Goal: Register for event/course

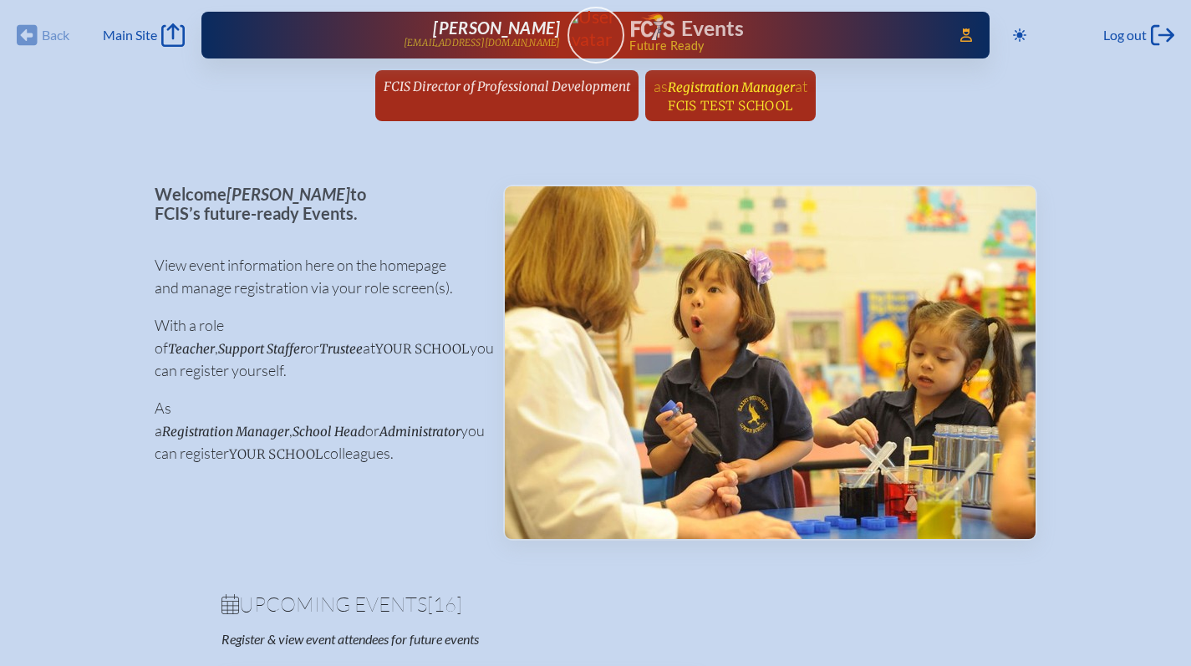
click at [728, 96] on span "at [GEOGRAPHIC_DATA]" at bounding box center [738, 95] width 140 height 37
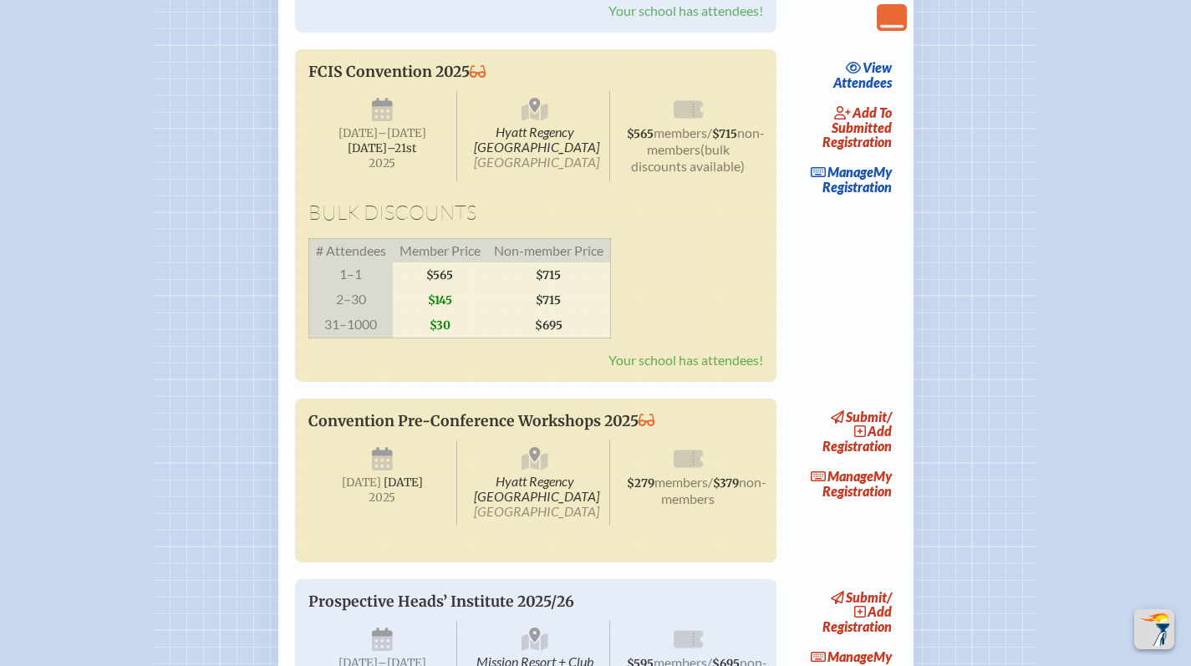
scroll to position [2644, 0]
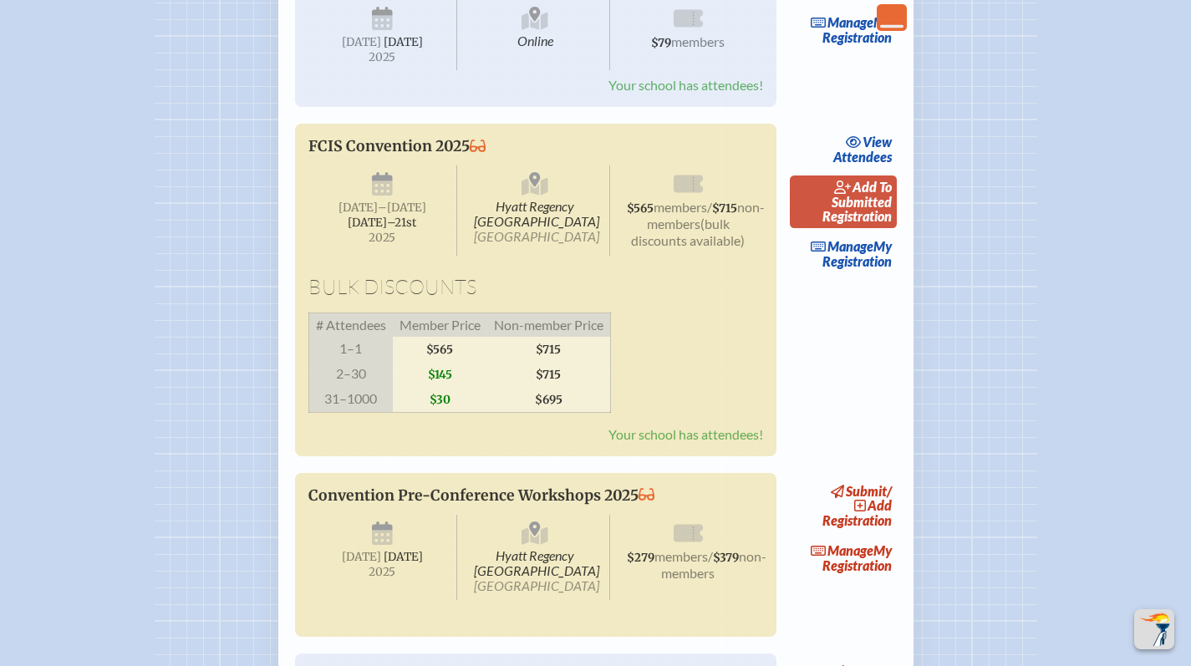
click at [877, 210] on span "add to submitted" at bounding box center [861, 194] width 60 height 31
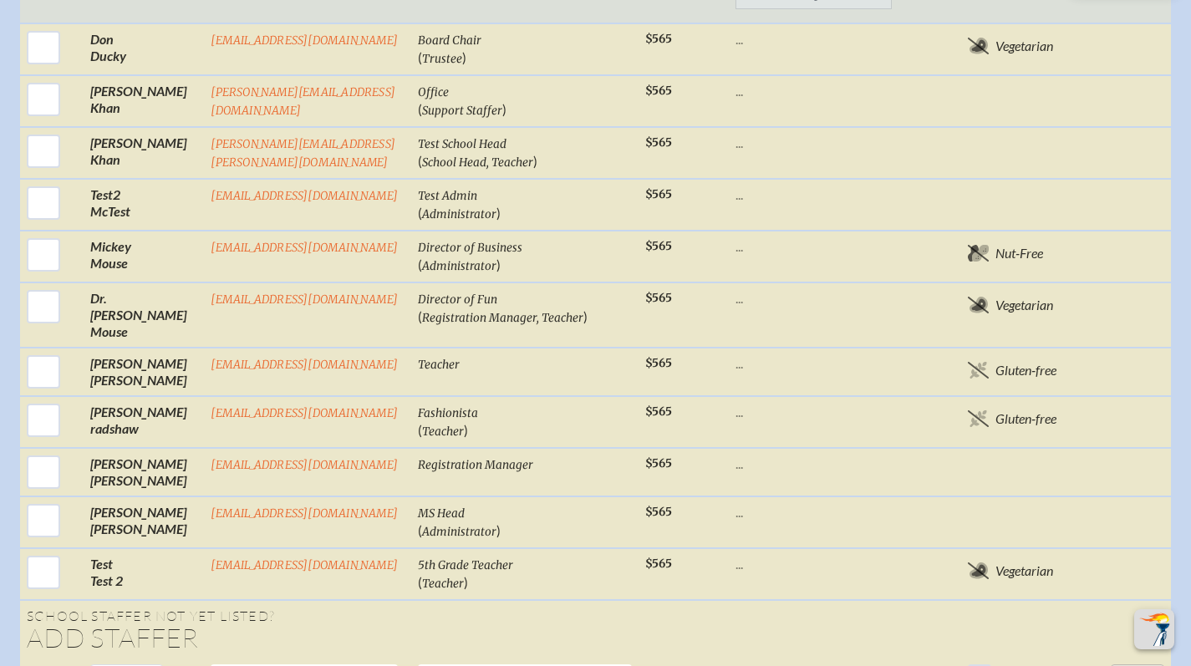
scroll to position [1879, 0]
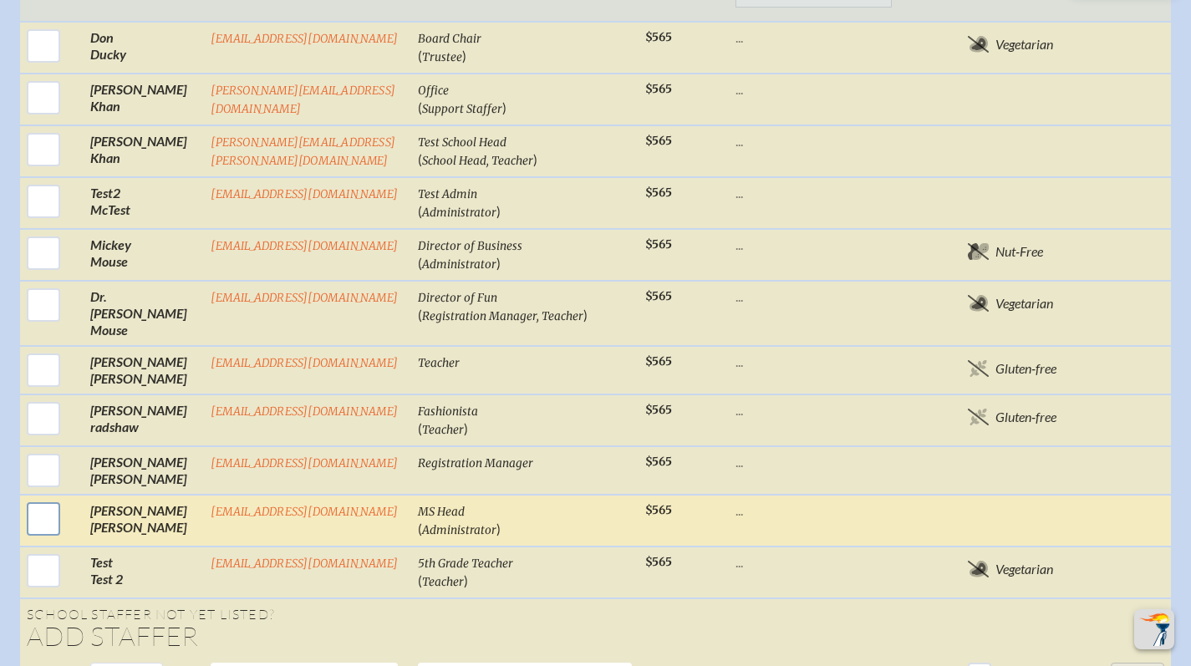
click at [40, 498] on input "checkbox" at bounding box center [44, 519] width 42 height 42
checkbox input "true"
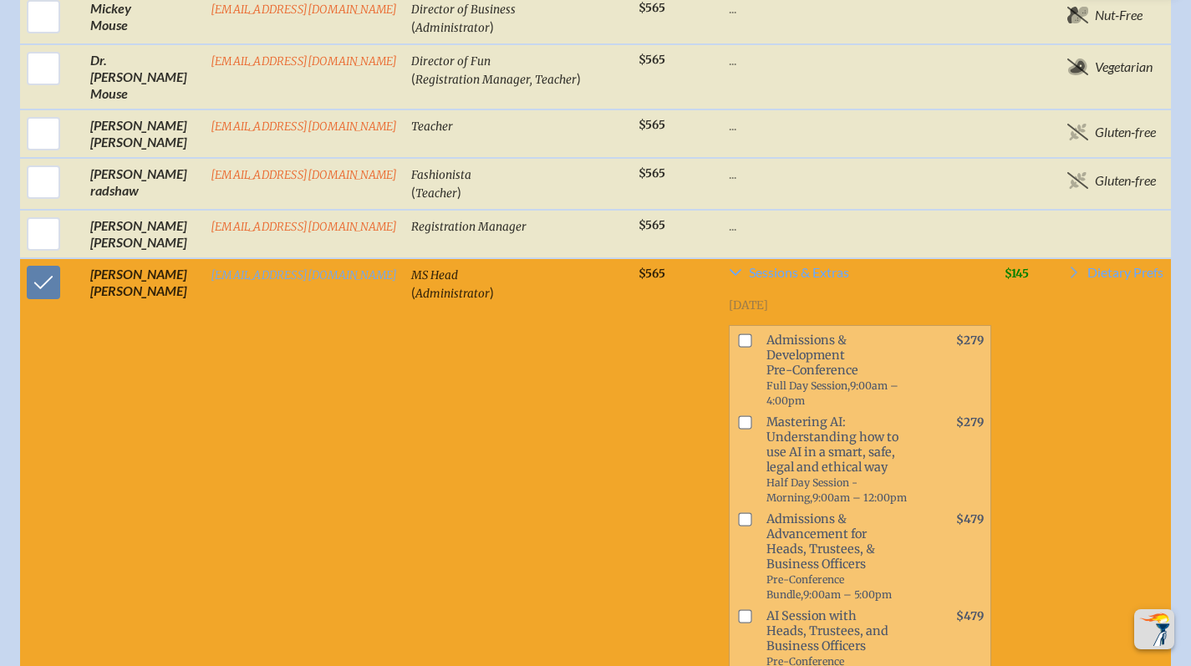
scroll to position [1983, 0]
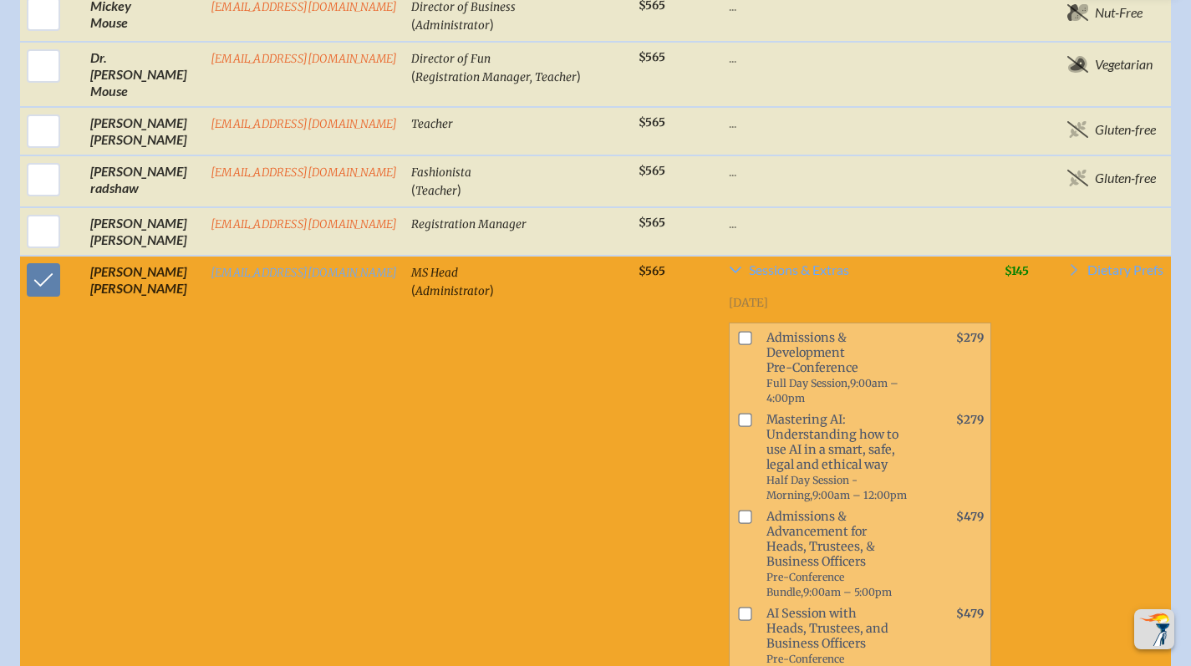
click at [738, 414] on input "checkbox" at bounding box center [744, 420] width 13 height 13
checkbox input "true"
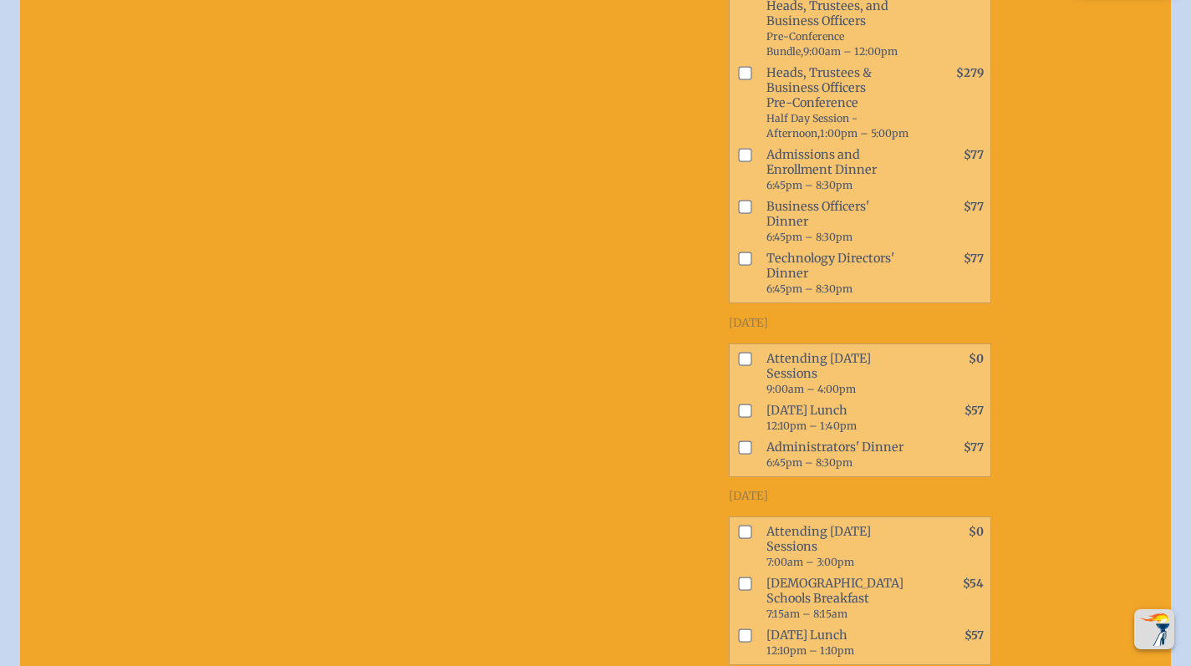
scroll to position [2606, 0]
click at [738, 439] on input "checkbox" at bounding box center [744, 445] width 13 height 13
checkbox input "true"
click at [738, 403] on input "checkbox" at bounding box center [744, 409] width 13 height 13
checkbox input "true"
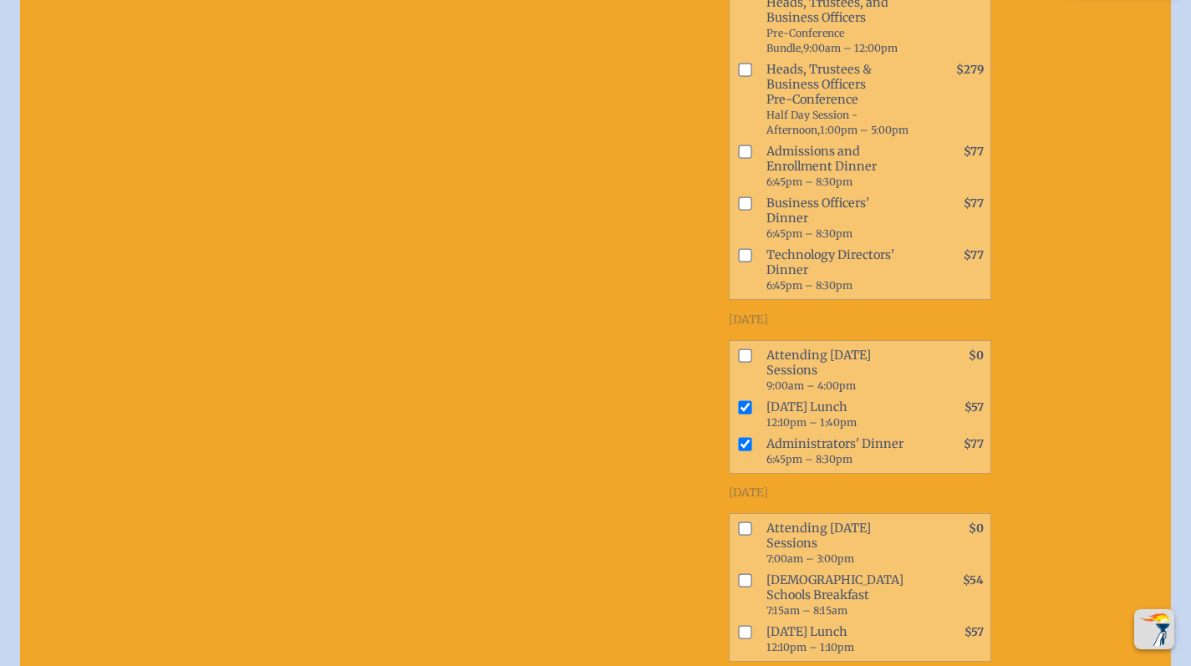
scroll to position [2609, 0]
click at [738, 348] on input "checkbox" at bounding box center [744, 354] width 13 height 13
checkbox input "true"
click at [777, 516] on span "Attending [DATE] Sessions 7:00am – 3:00pm" at bounding box center [837, 542] width 157 height 52
click at [738, 521] on input "checkbox" at bounding box center [744, 527] width 13 height 13
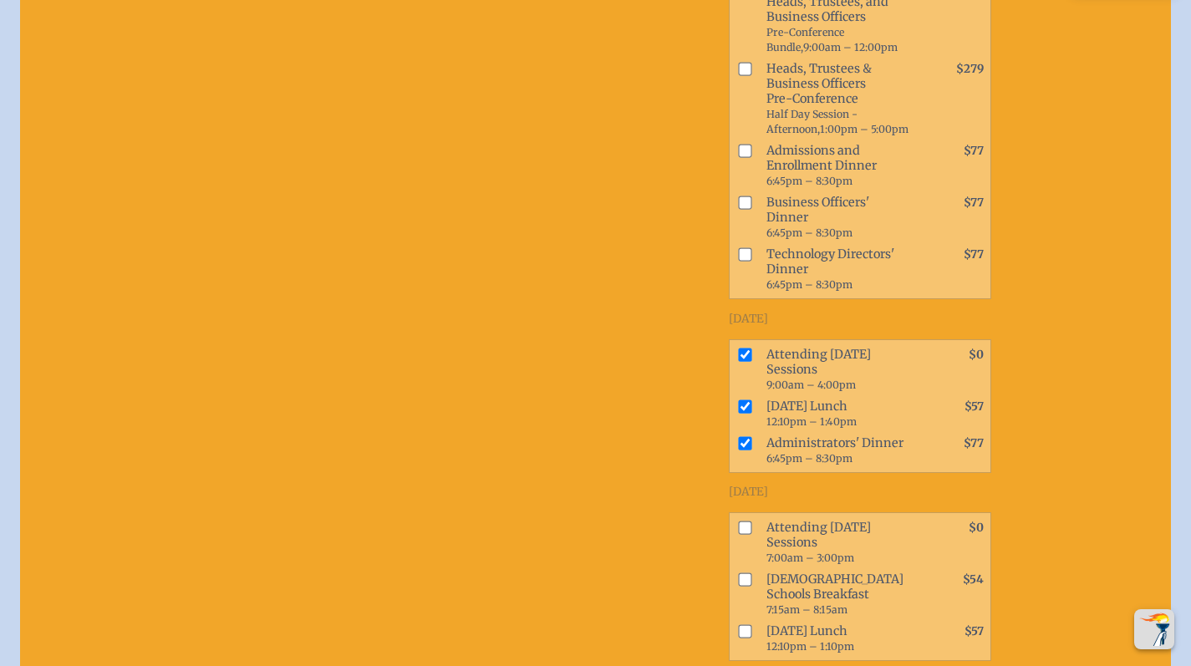
checkbox input "true"
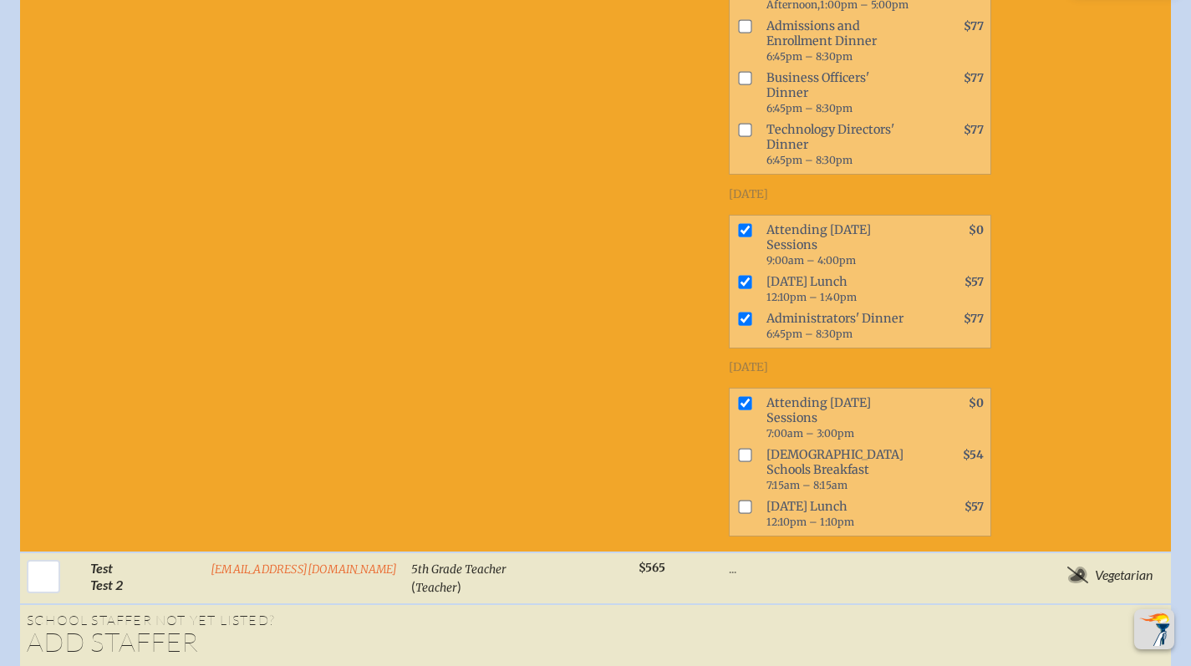
scroll to position [2743, 0]
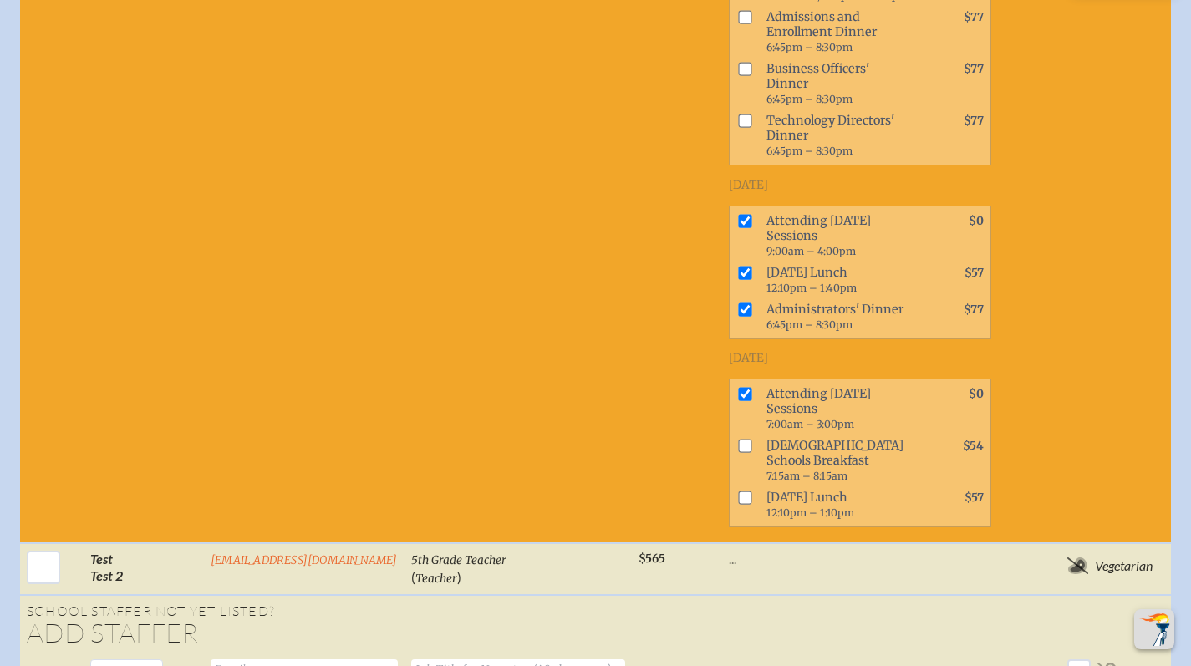
click at [738, 439] on input "checkbox" at bounding box center [744, 445] width 13 height 13
checkbox input "true"
click at [738, 490] on input "checkbox" at bounding box center [744, 496] width 13 height 13
checkbox input "true"
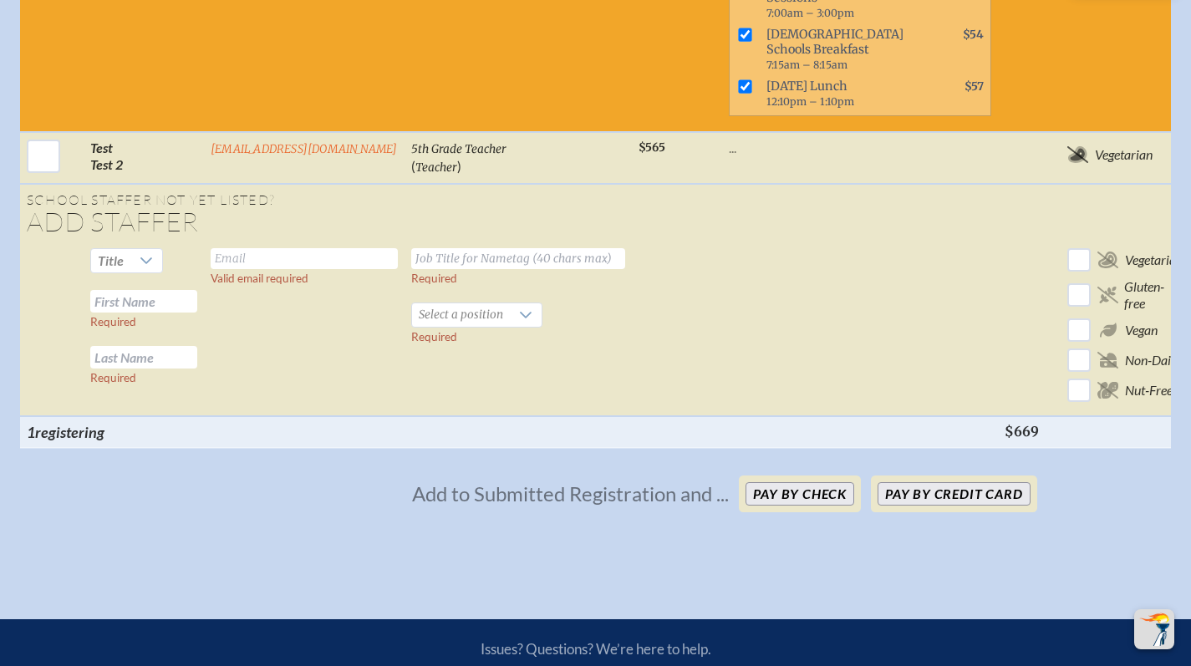
scroll to position [3158, 0]
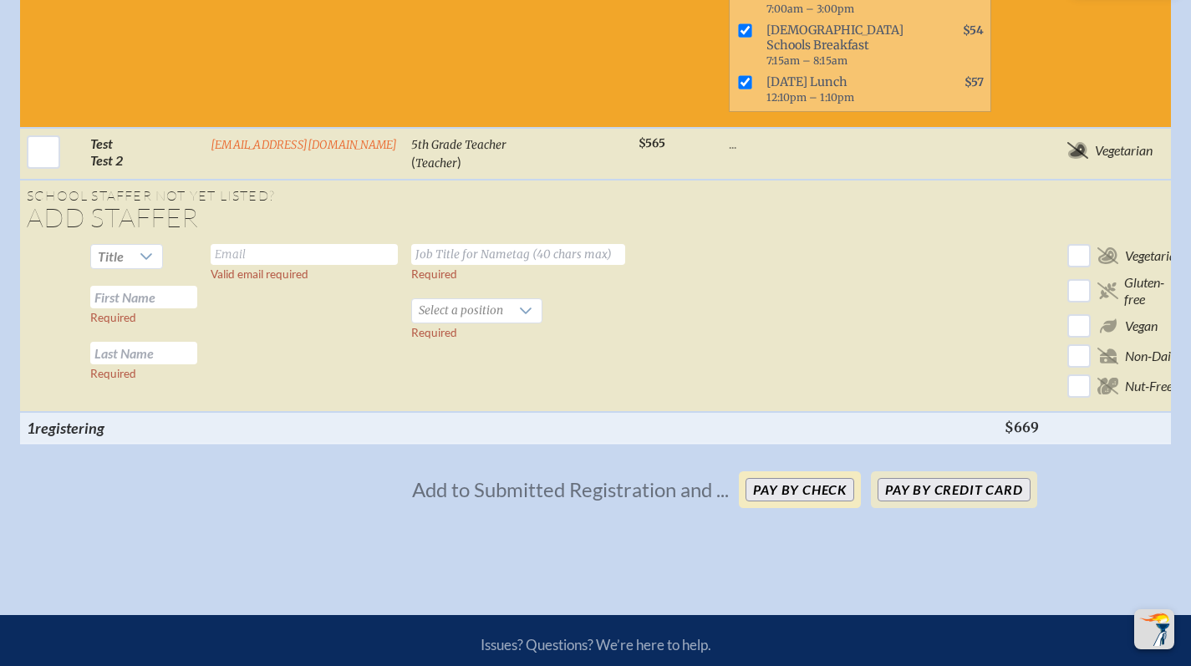
click at [800, 478] on button "Pay by Check" at bounding box center [799, 489] width 109 height 23
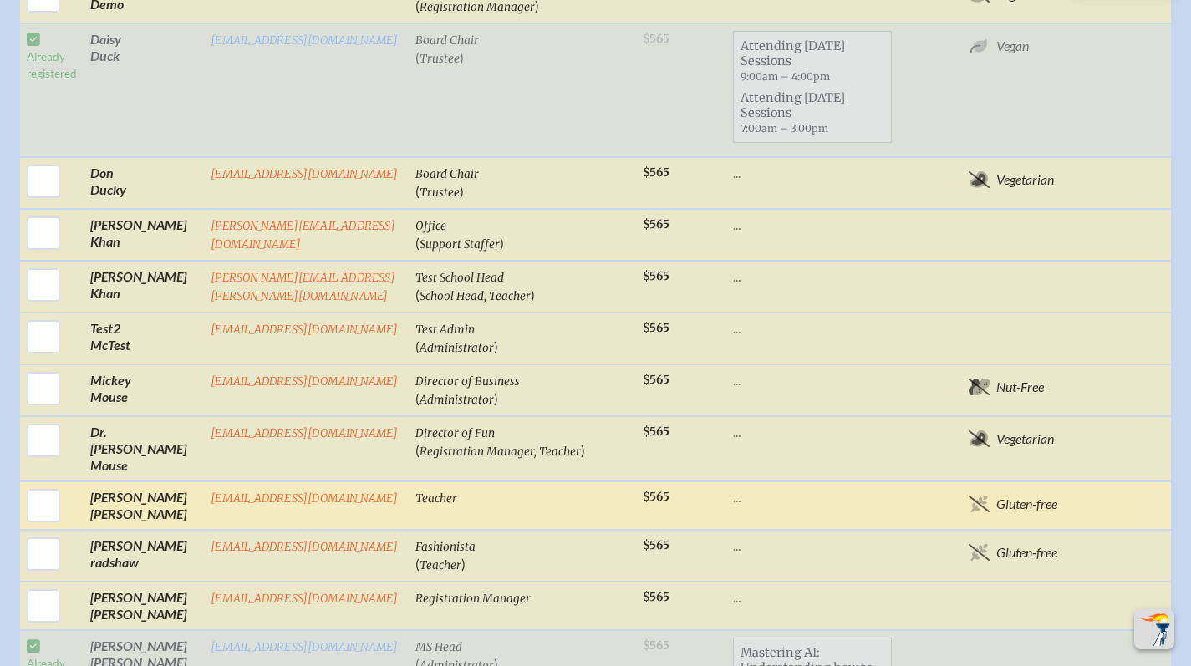
scroll to position [1770, 0]
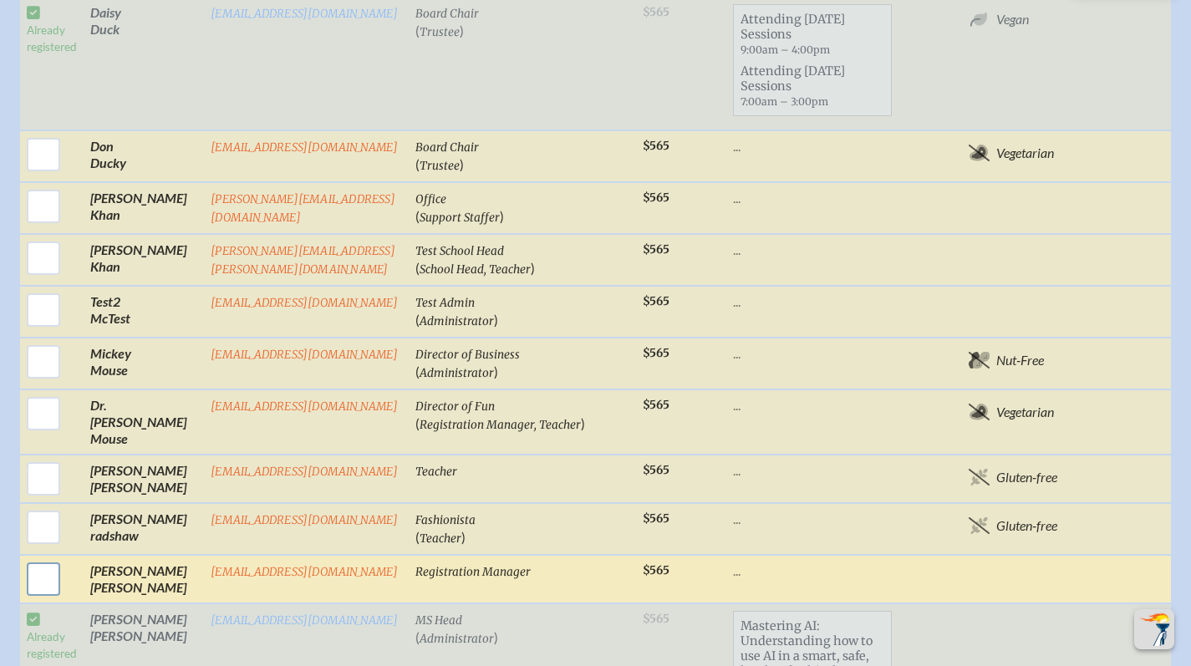
click at [36, 558] on input "checkbox" at bounding box center [44, 579] width 42 height 42
checkbox input "true"
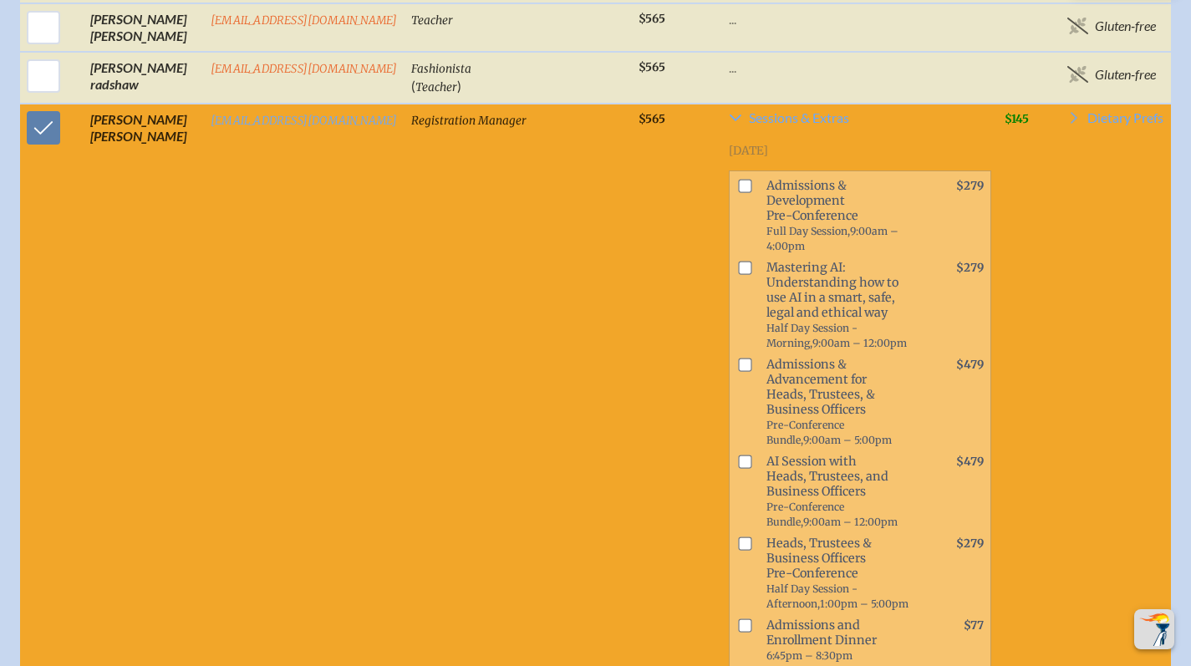
scroll to position [2087, 0]
click at [738, 536] on input "checkbox" at bounding box center [744, 542] width 13 height 13
checkbox input "true"
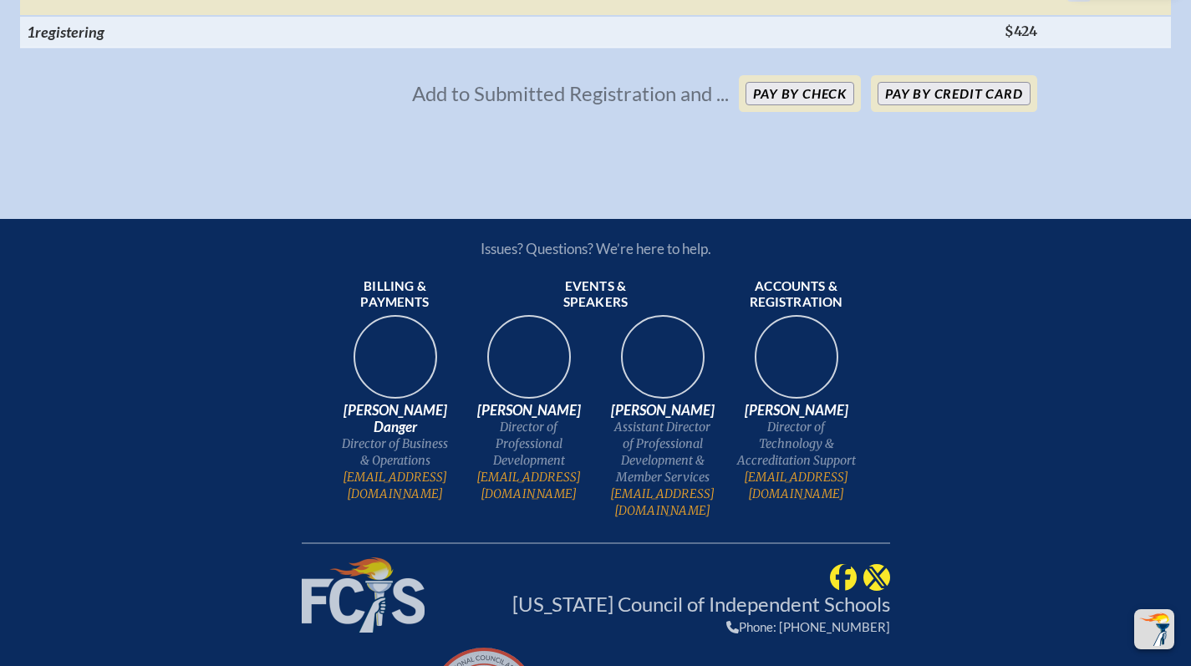
scroll to position [3826, 0]
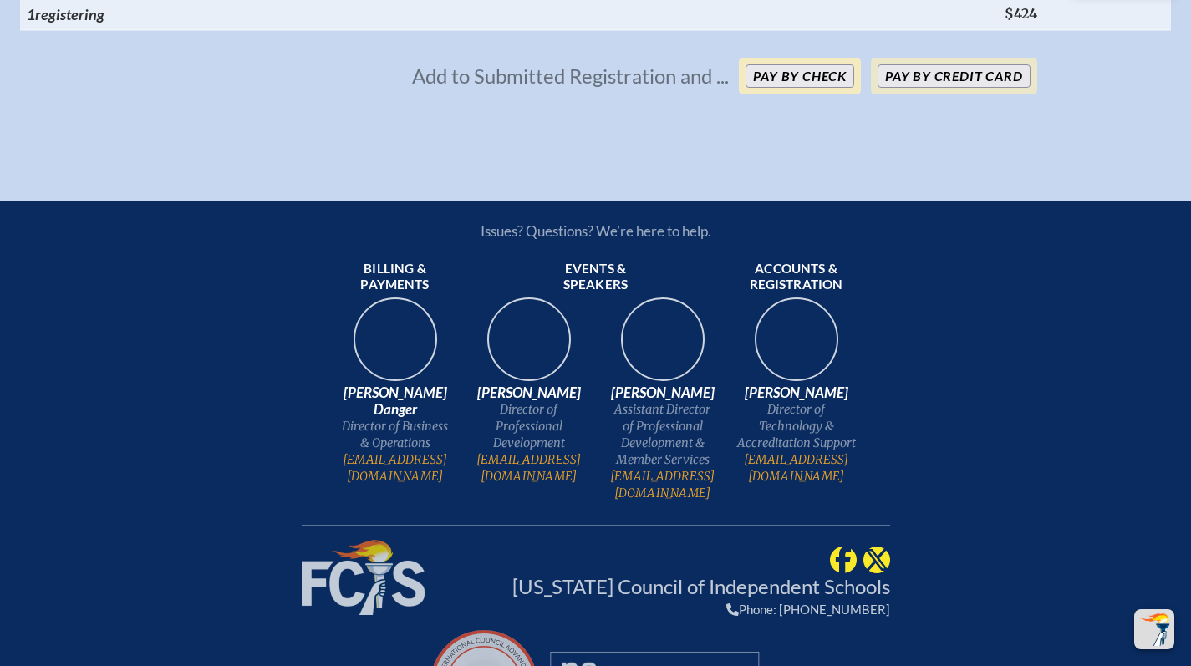
click at [765, 80] on button "Pay by Check" at bounding box center [799, 75] width 109 height 23
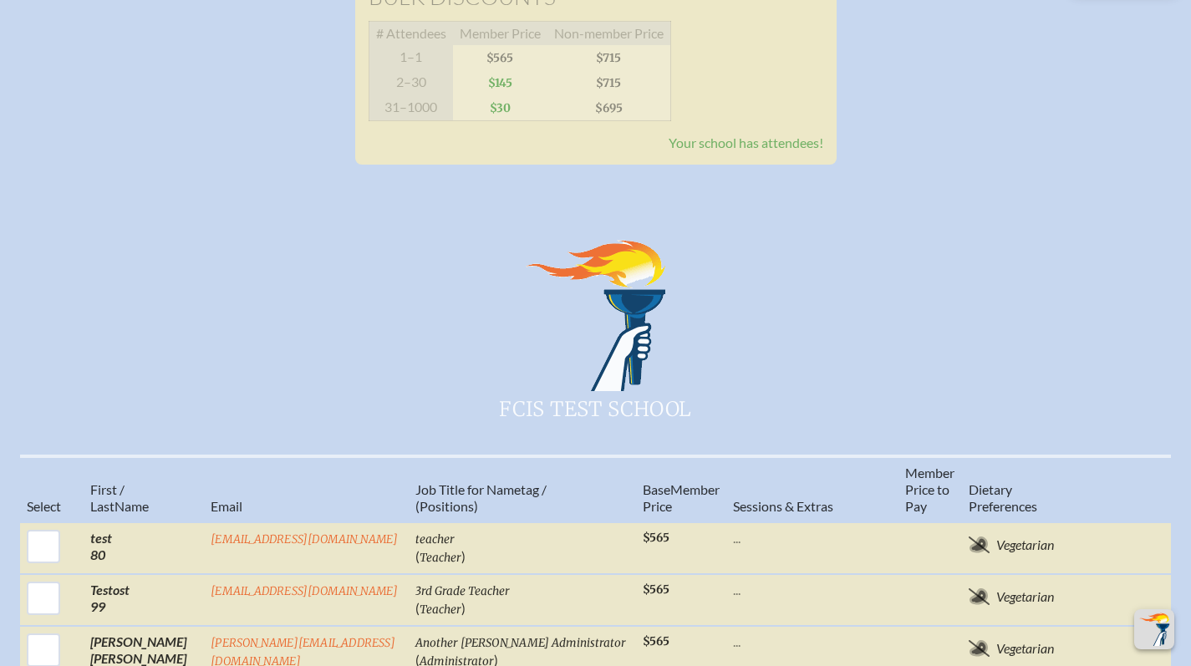
scroll to position [400, 0]
